Goal: Navigation & Orientation: Find specific page/section

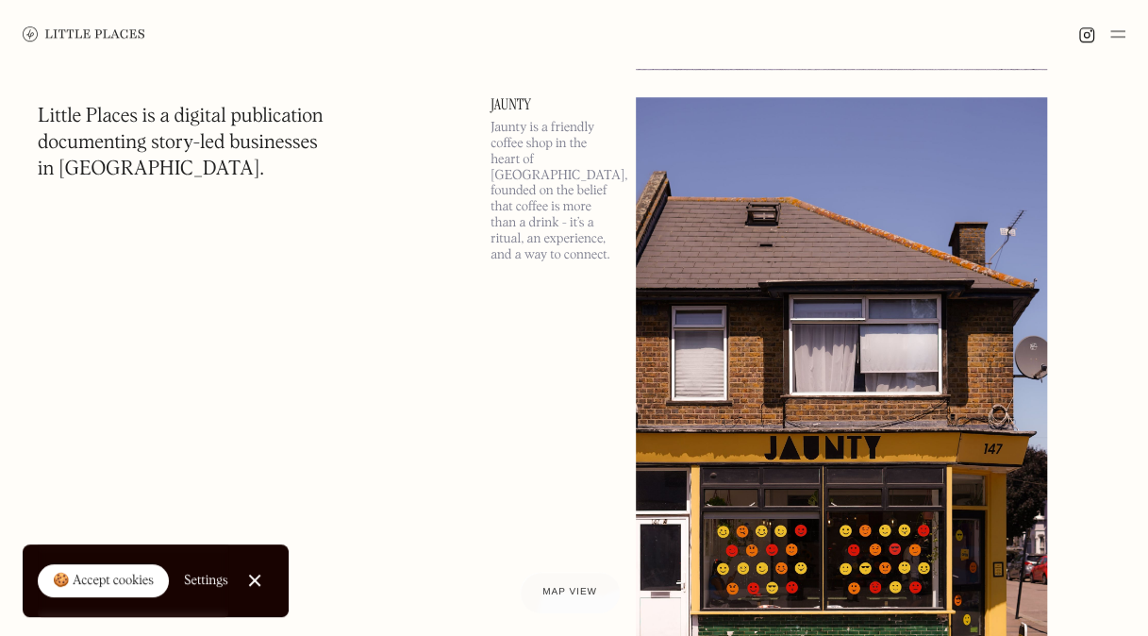
scroll to position [711, 0]
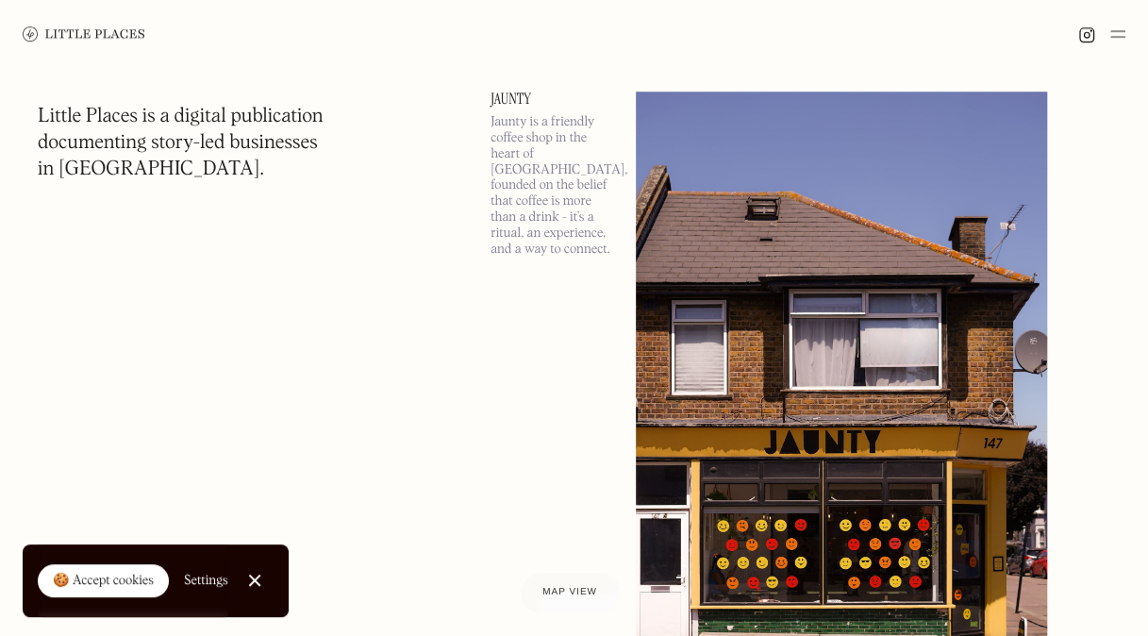
click at [96, 39] on img at bounding box center [84, 33] width 123 height 15
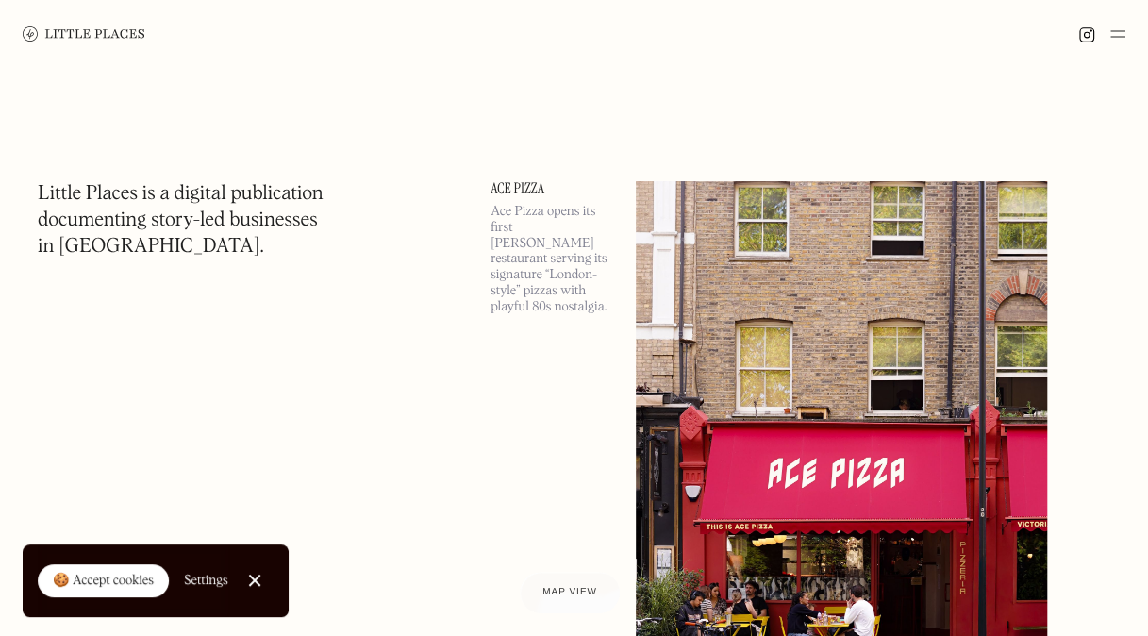
click at [1117, 38] on img at bounding box center [1117, 34] width 15 height 23
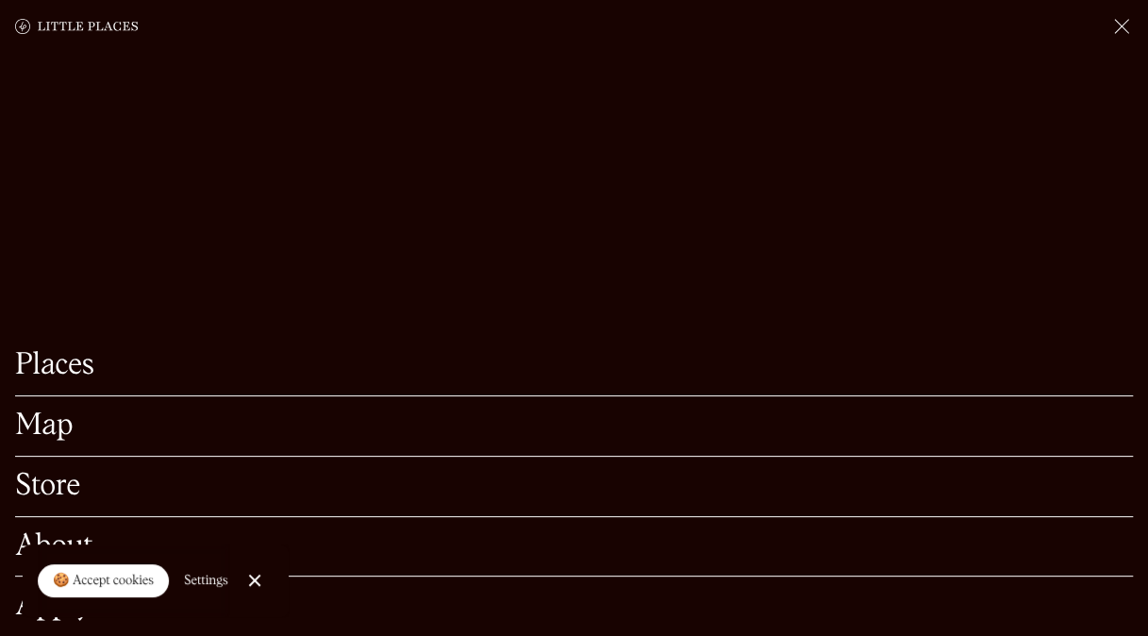
click at [436, 411] on link "Map" at bounding box center [573, 425] width 1117 height 29
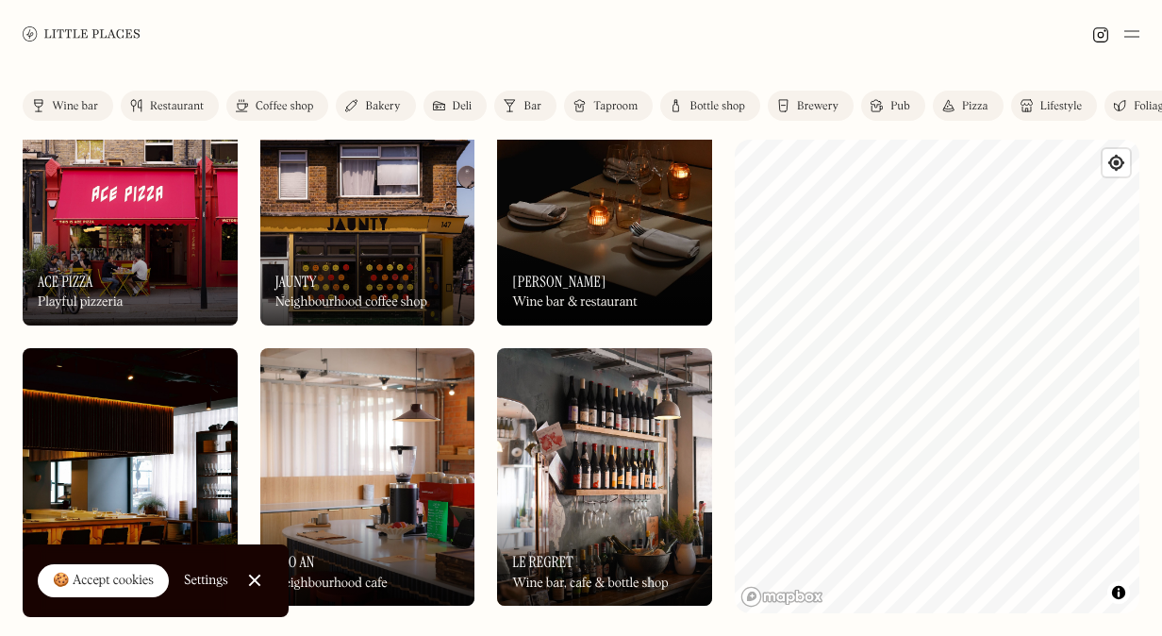
scroll to position [81, 0]
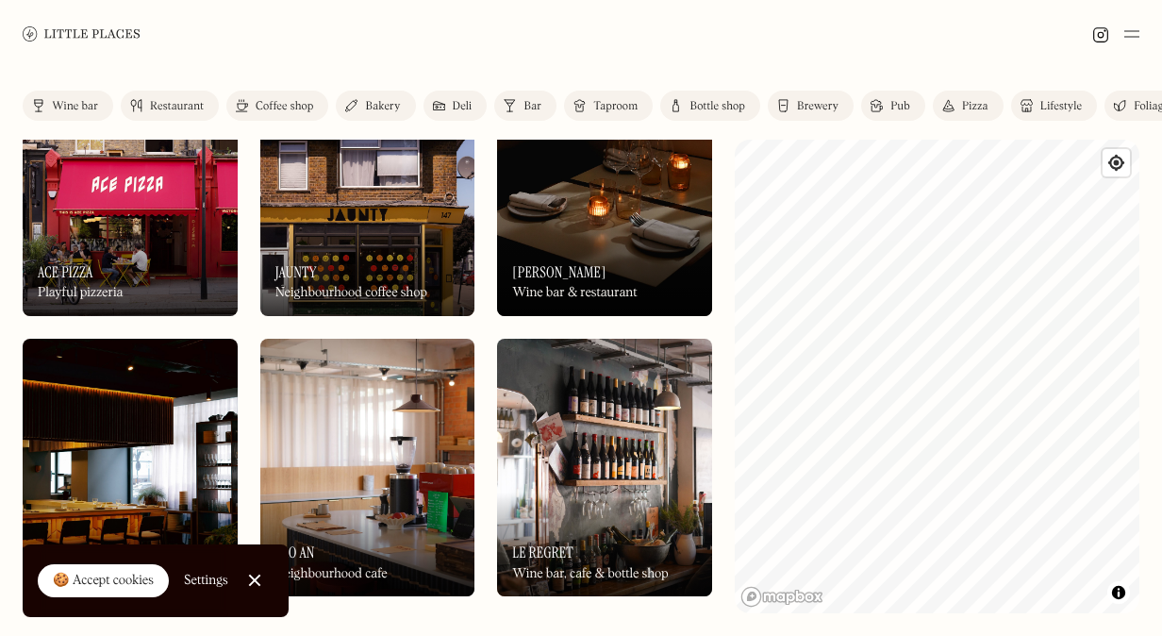
click at [633, 258] on div "On Our Radar [PERSON_NAME] Wine bar & restaurant" at bounding box center [604, 264] width 215 height 104
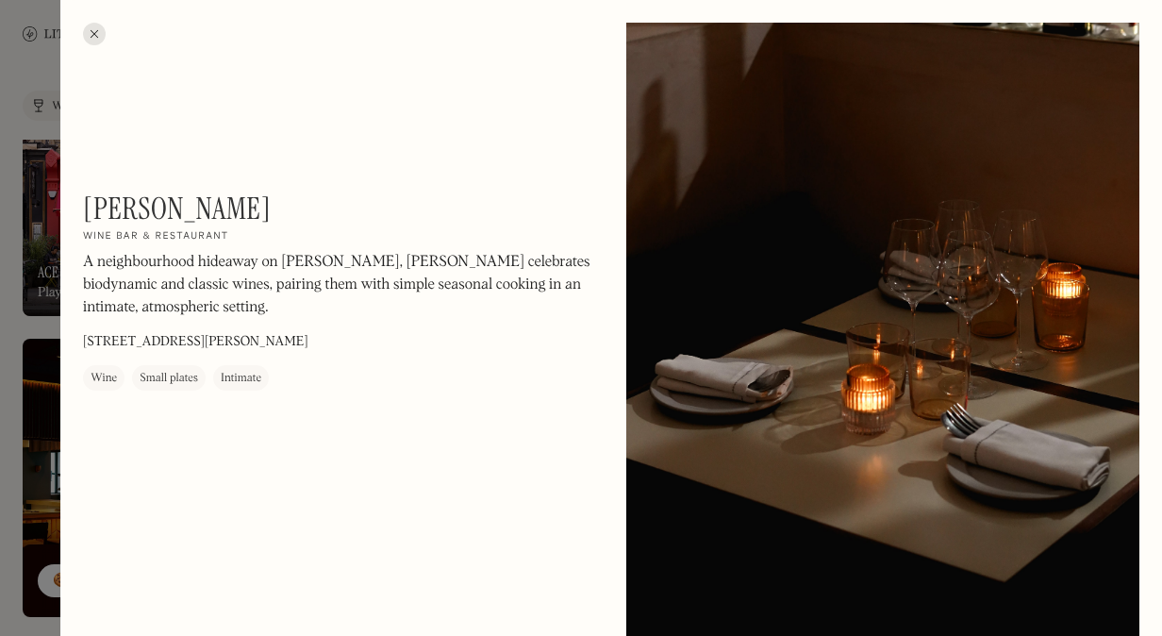
click at [104, 34] on div at bounding box center [94, 34] width 23 height 23
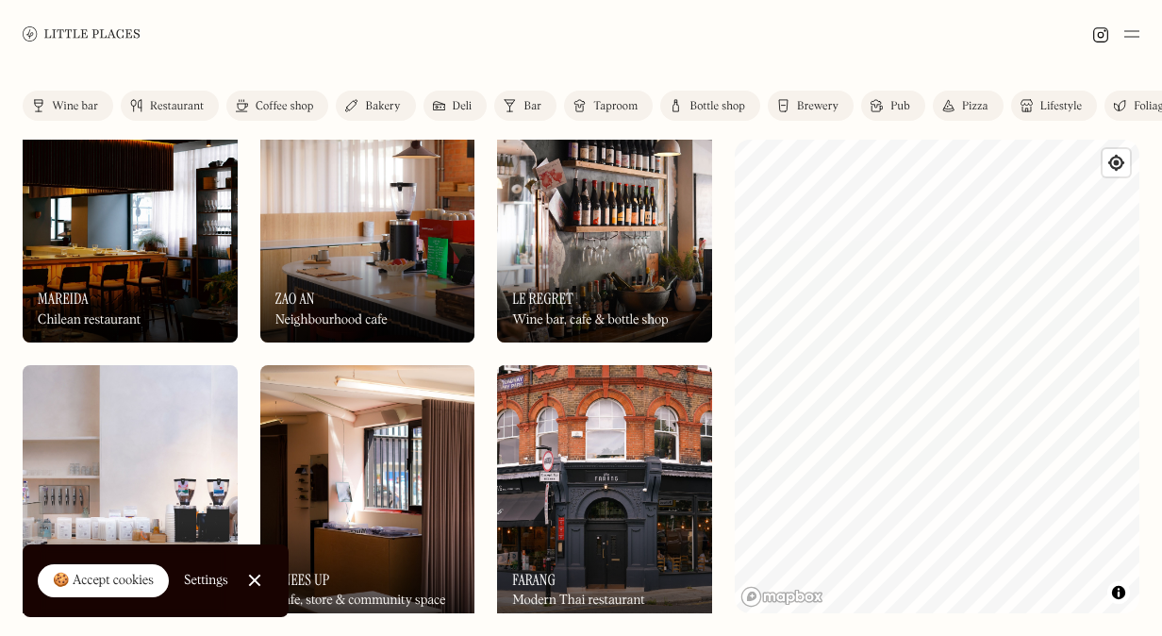
scroll to position [351, 0]
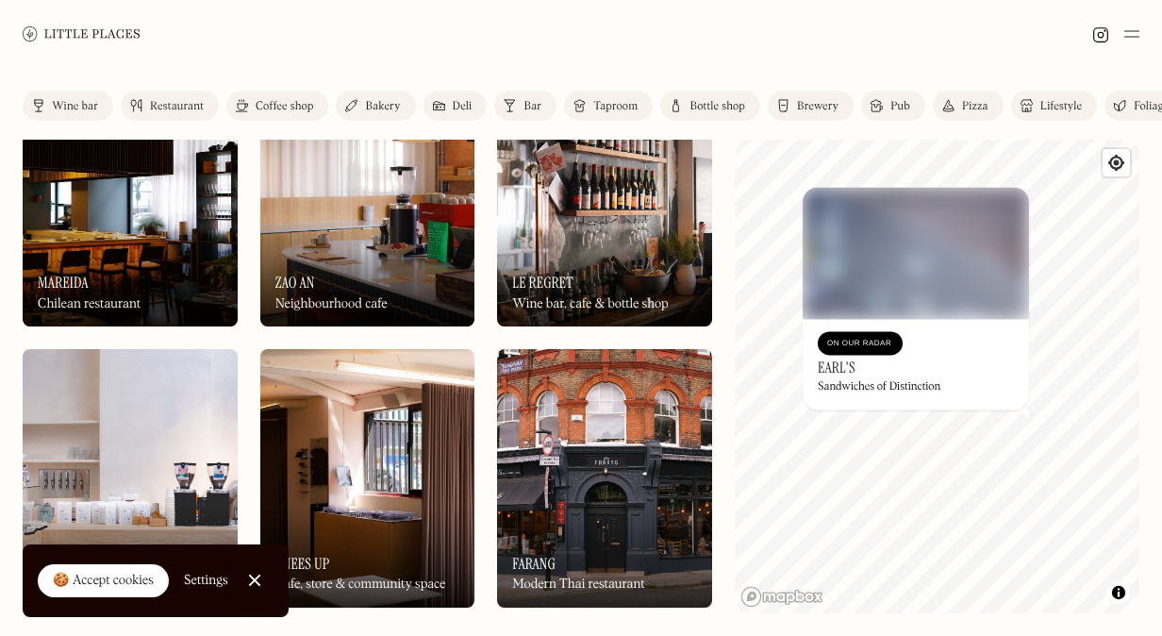
click at [837, 372] on h3 "Earl's" at bounding box center [837, 367] width 38 height 18
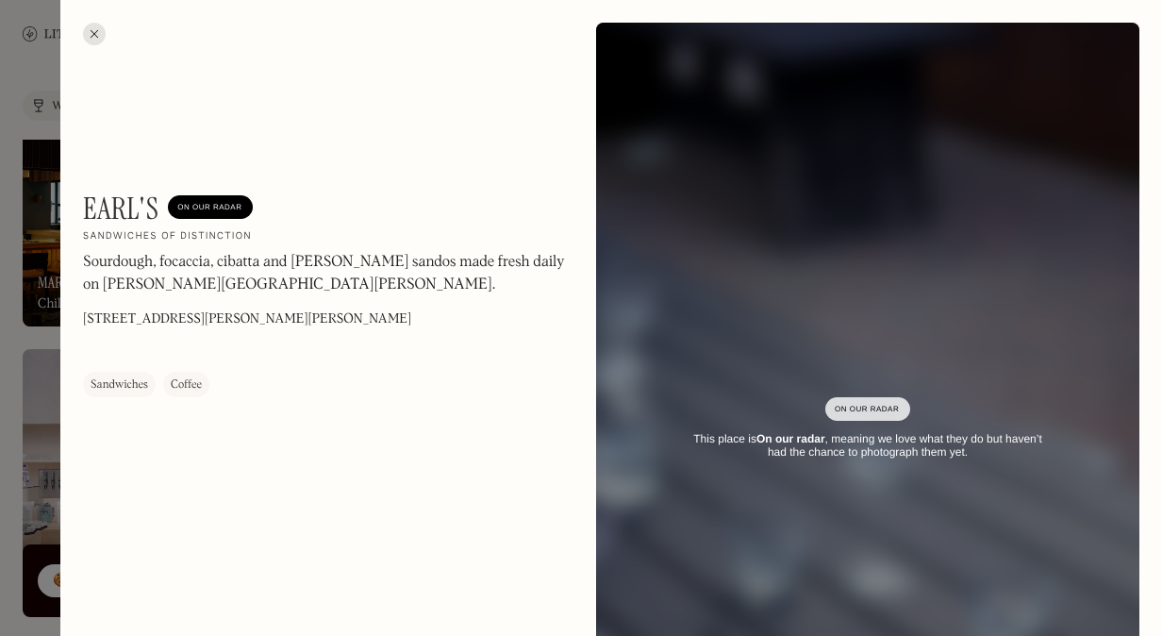
click at [87, 35] on div at bounding box center [94, 34] width 23 height 23
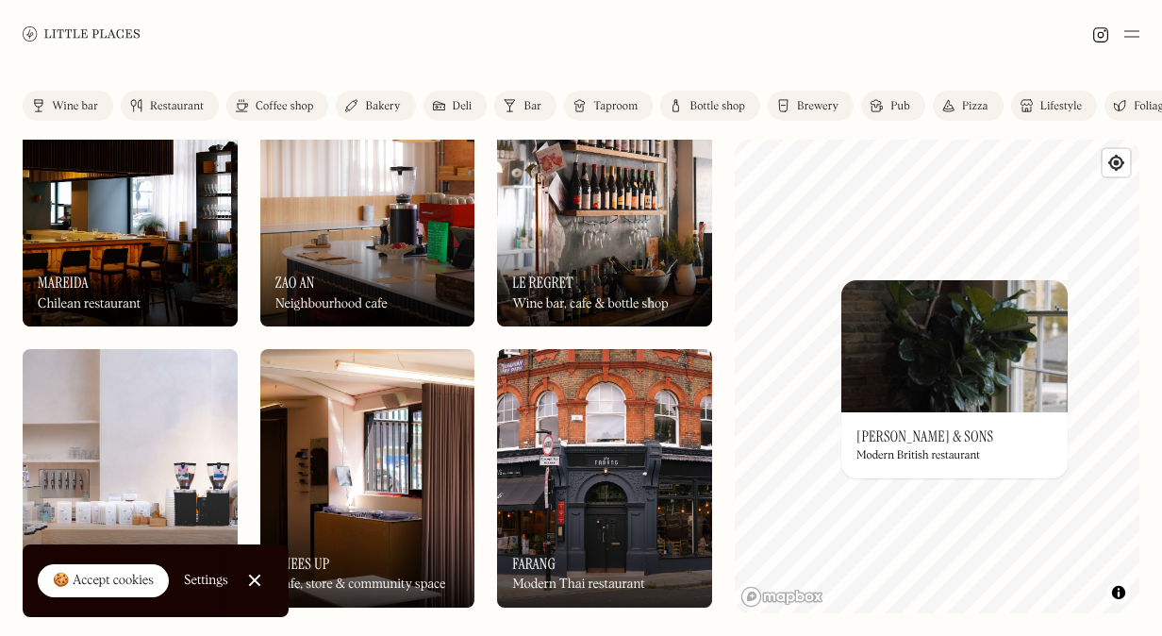
click at [919, 438] on h3 "[PERSON_NAME] & Sons" at bounding box center [924, 436] width 137 height 18
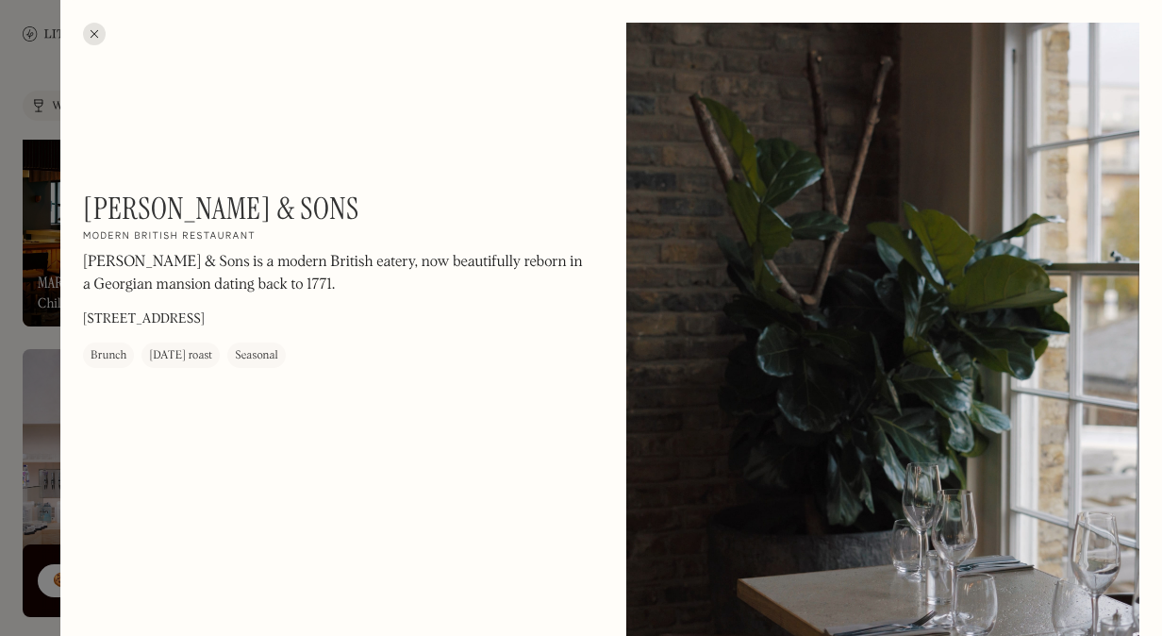
click at [118, 356] on div "Brunch" at bounding box center [109, 356] width 36 height 19
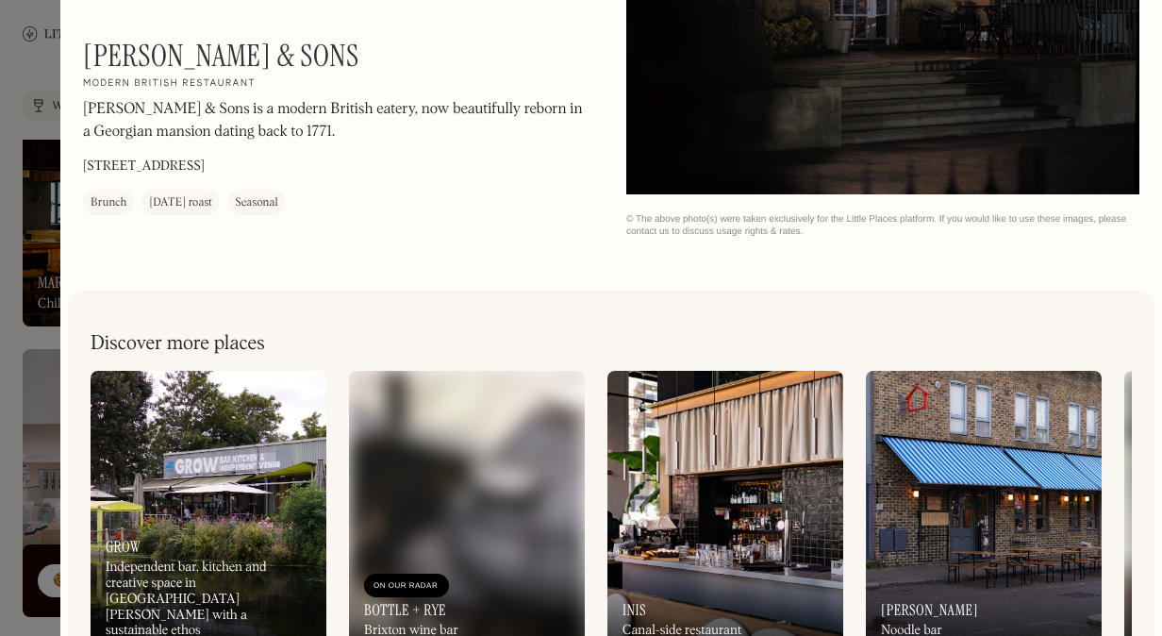
scroll to position [2509, 0]
